Goal: Task Accomplishment & Management: Use online tool/utility

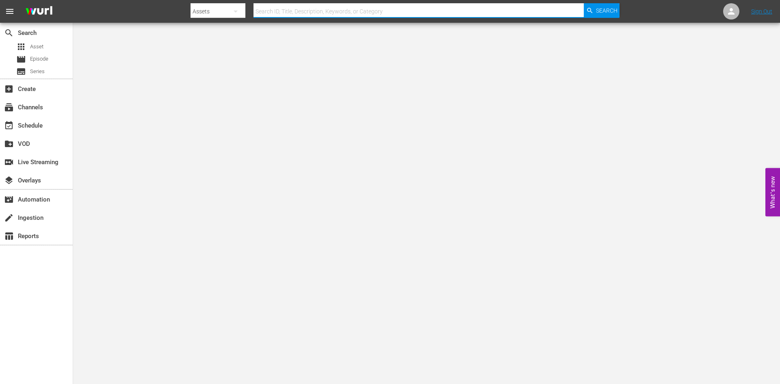
click at [388, 10] on input "text" at bounding box center [418, 11] width 330 height 19
type input "thrillers"
click at [39, 106] on div "subscriptions Channels" at bounding box center [22, 105] width 45 height 7
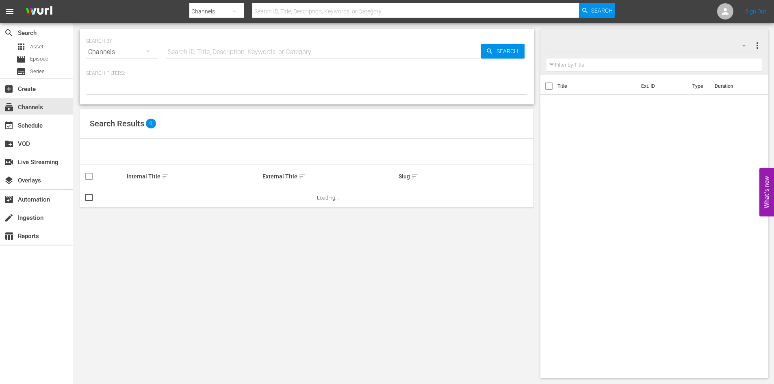
click at [271, 6] on input "text" at bounding box center [415, 11] width 327 height 19
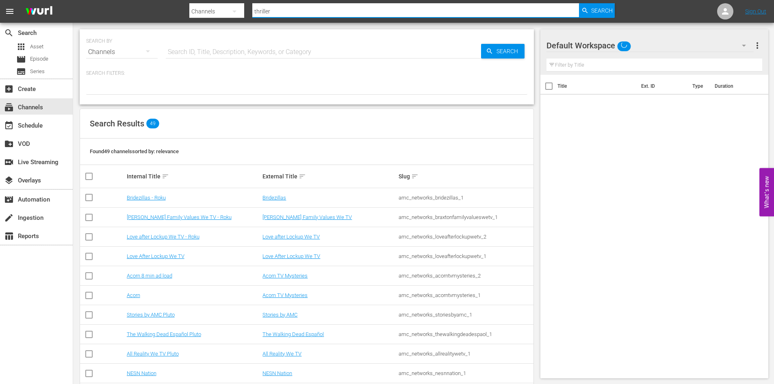
type input "thrillers"
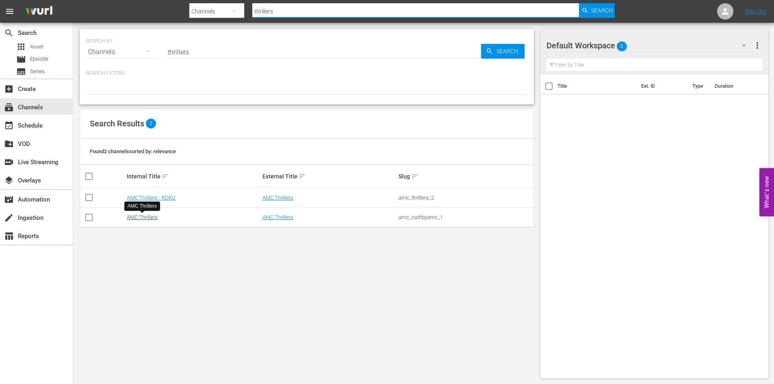
type input "thrillers"
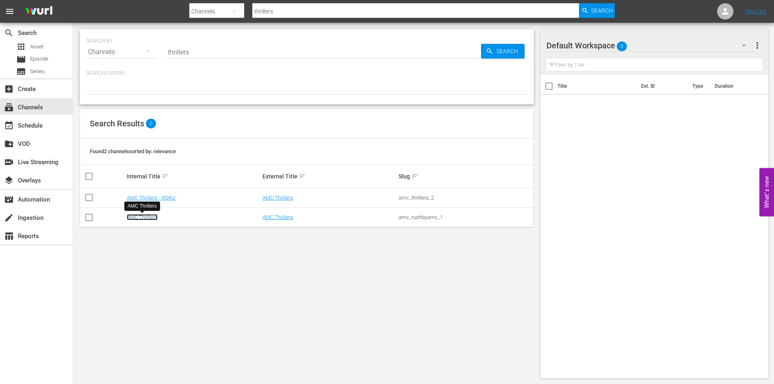
click at [151, 218] on link "AMC Thrillers" at bounding box center [142, 217] width 31 height 6
click at [161, 199] on link "AMC Thrillers - ROKU" at bounding box center [151, 198] width 49 height 6
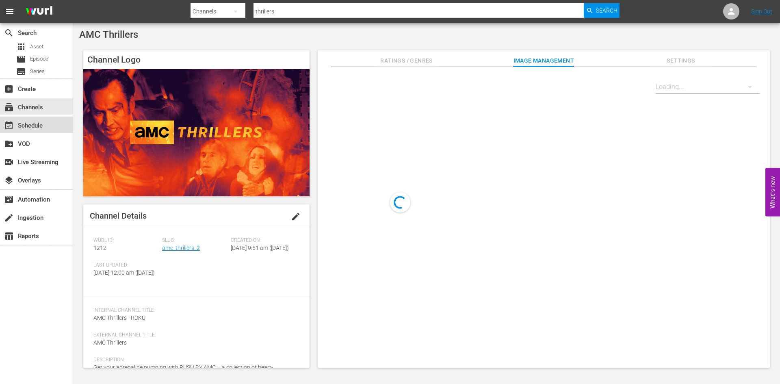
click at [36, 124] on div "event_available Schedule" at bounding box center [22, 124] width 45 height 7
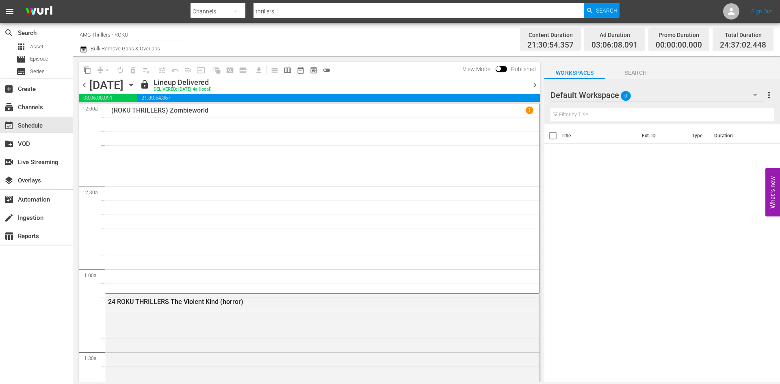
scroll to position [9, 0]
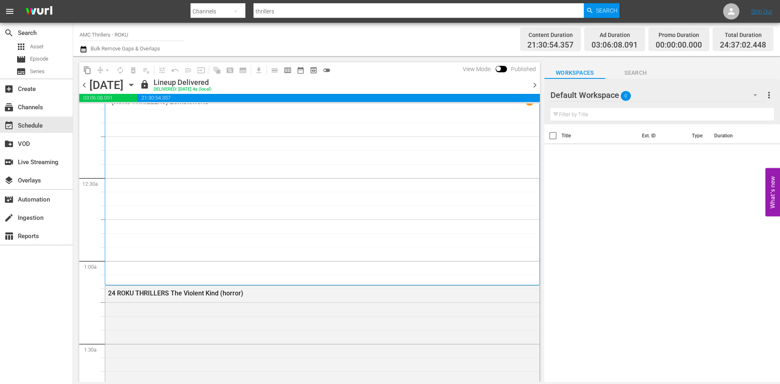
click at [136, 86] on icon "button" at bounding box center [131, 84] width 9 height 9
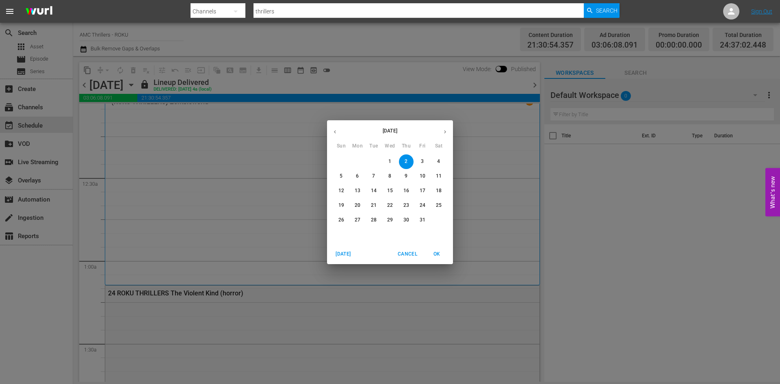
click at [357, 187] on p "13" at bounding box center [358, 190] width 6 height 7
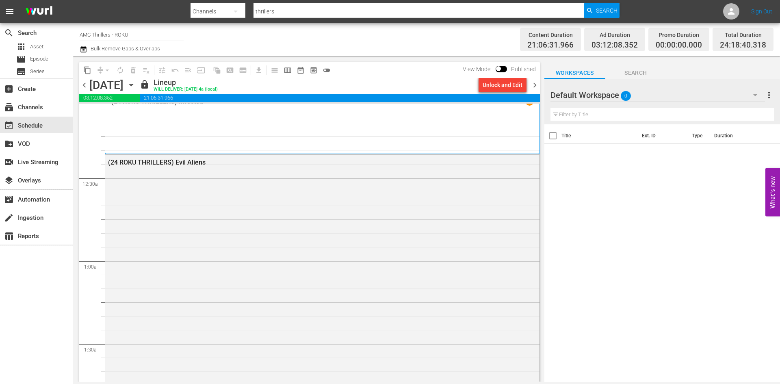
click at [123, 85] on div "[DATE]" at bounding box center [106, 84] width 34 height 13
click at [136, 87] on icon "button" at bounding box center [131, 84] width 9 height 9
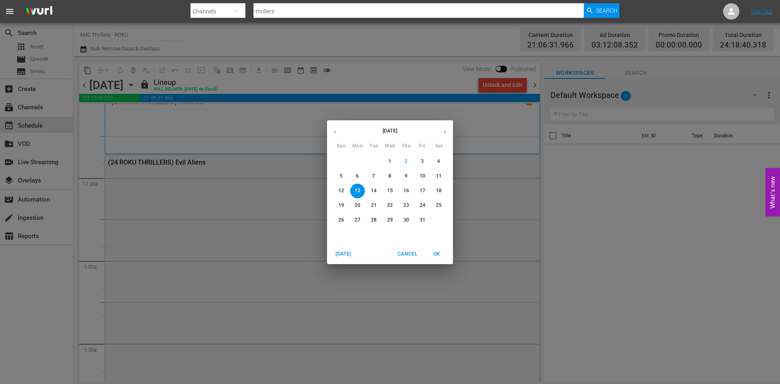
click at [442, 188] on span "18" at bounding box center [438, 190] width 15 height 7
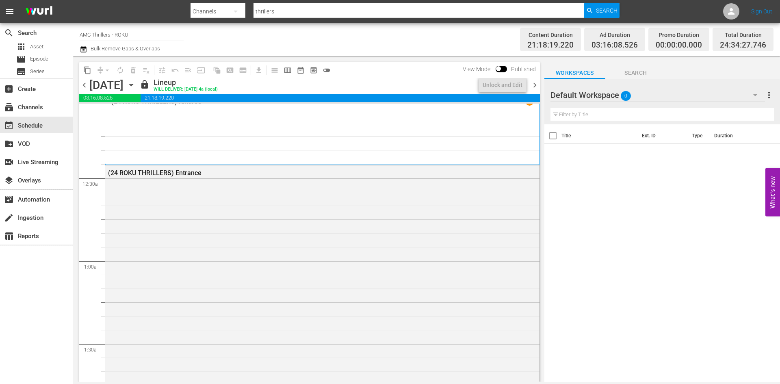
click at [138, 85] on div "[DATE] [DATE]" at bounding box center [113, 84] width 48 height 13
click at [136, 84] on icon "button" at bounding box center [131, 84] width 9 height 9
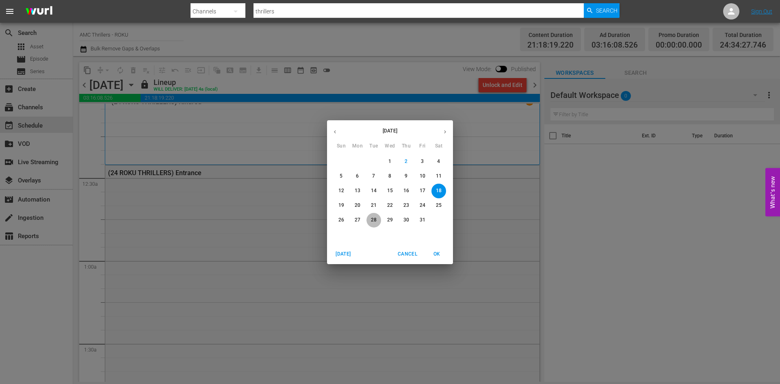
click at [376, 220] on p "28" at bounding box center [374, 219] width 6 height 7
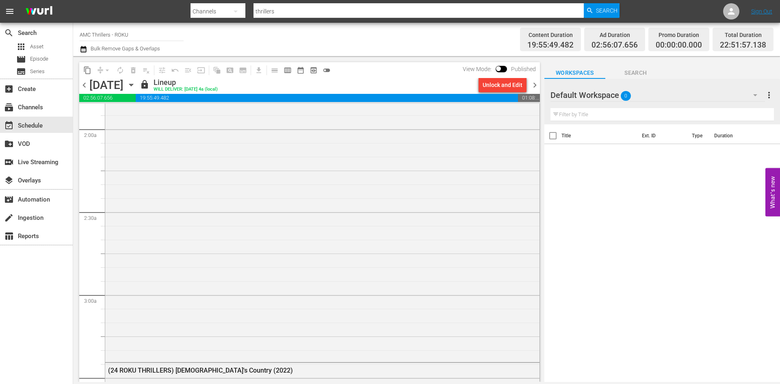
scroll to position [306, 0]
click at [136, 88] on icon "button" at bounding box center [131, 84] width 9 height 9
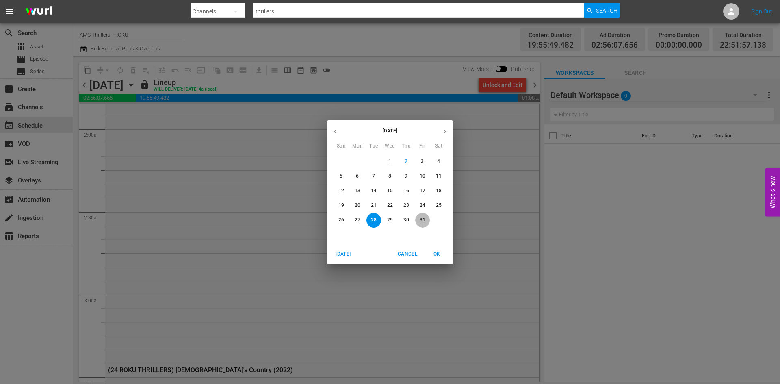
click at [425, 218] on span "31" at bounding box center [422, 219] width 15 height 7
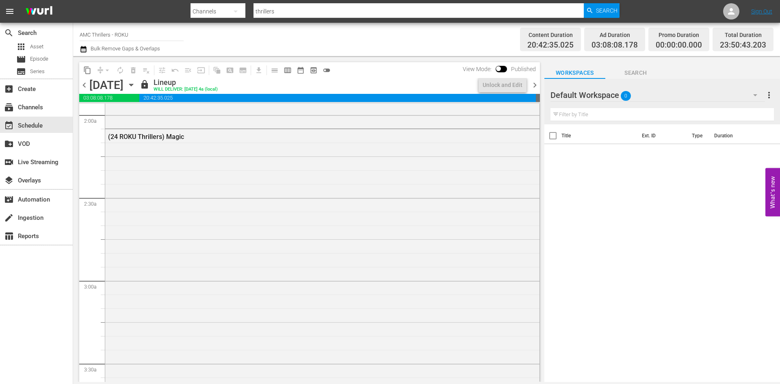
scroll to position [306, 0]
